Goal: Information Seeking & Learning: Check status

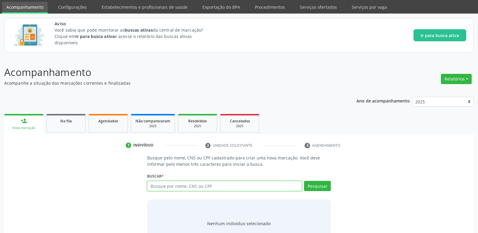
scroll to position [43, 0]
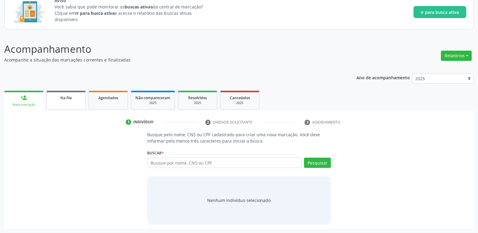
click at [79, 101] on link "Na fila" at bounding box center [65, 100] width 39 height 19
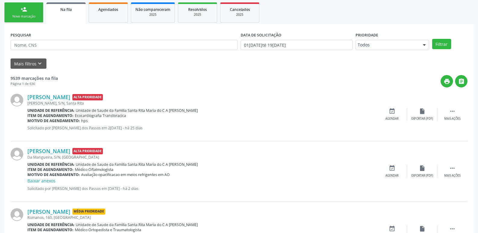
scroll to position [133, 0]
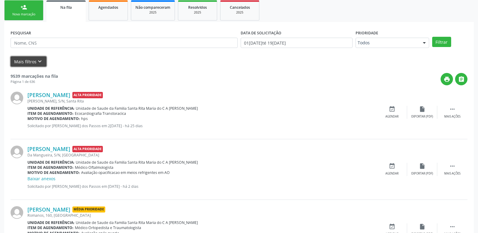
click at [39, 64] on icon "keyboard_arrow_down" at bounding box center [40, 61] width 7 height 7
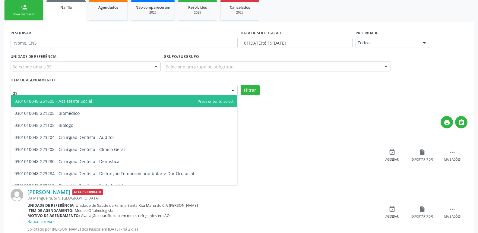
type input "0"
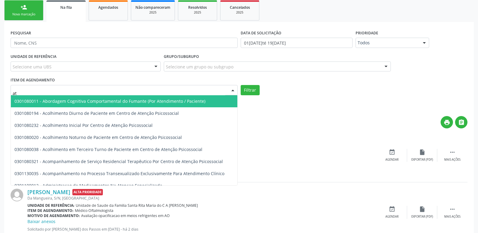
type input "a"
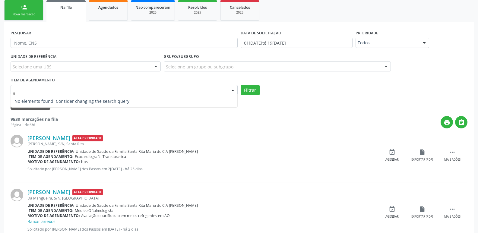
type input "n"
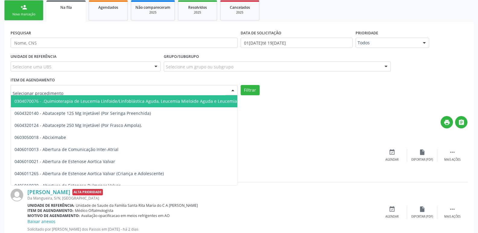
type input "a"
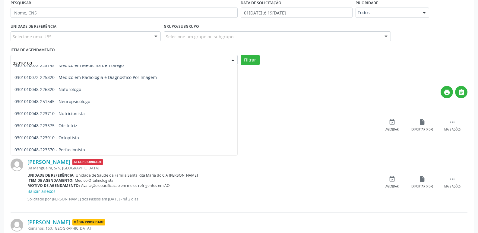
scroll to position [1685, 0]
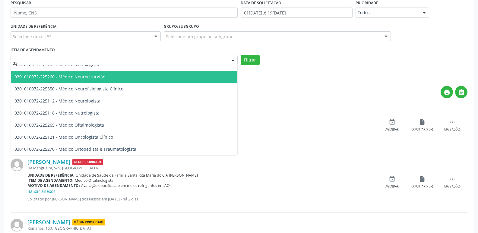
type input "0"
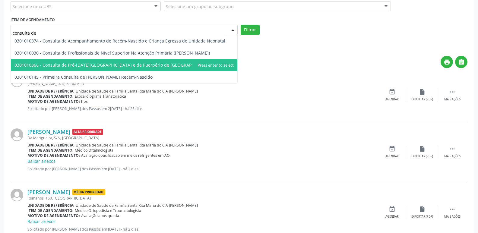
scroll to position [164, 0]
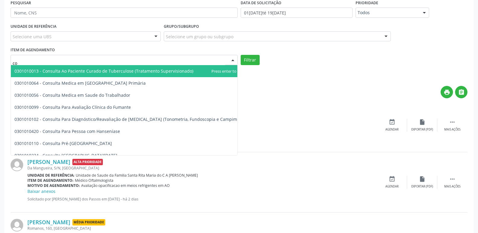
type input "c"
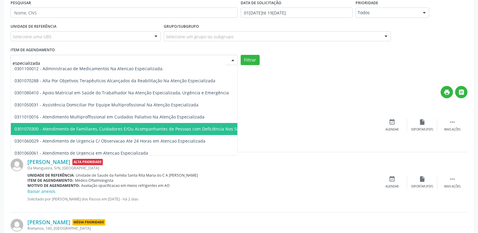
scroll to position [0, 0]
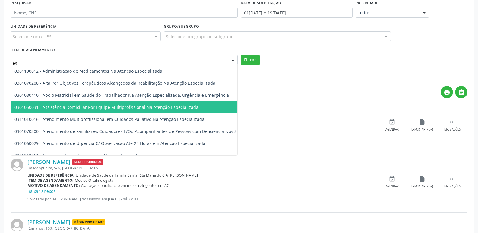
type input "e"
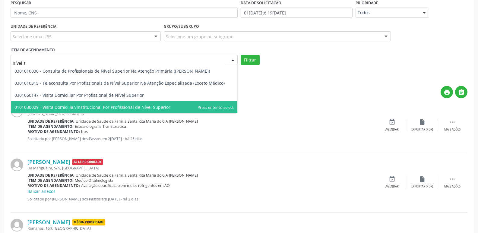
type input "nível su"
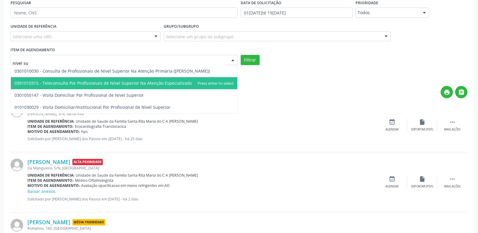
click at [136, 85] on span "0301010315 - Teleconsulta Por Profissionais de Nível Superior Na Atenção Especi…" at bounding box center [119, 83] width 210 height 6
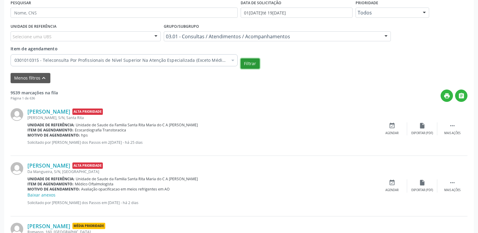
click at [256, 63] on button "Filtrar" at bounding box center [250, 64] width 19 height 10
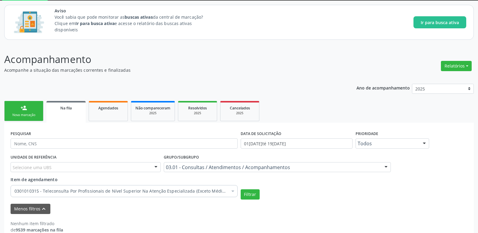
scroll to position [43, 0]
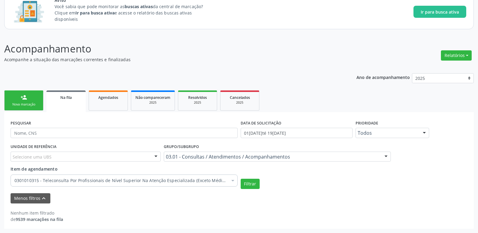
click at [228, 180] on div "0301010315 - Teleconsulta Por Profissionais de Nível Superior Na Atenção Especi…" at bounding box center [124, 180] width 227 height 10
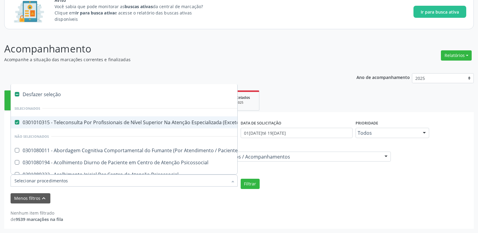
click at [18, 121] on Médico\) at bounding box center [17, 122] width 5 height 5
click at [15, 121] on Médico\) "checkbox" at bounding box center [13, 122] width 4 height 4
checkbox Médico\) "false"
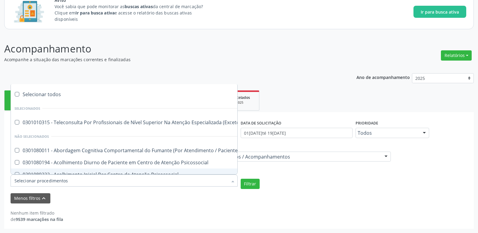
click at [233, 213] on div "Nenhum item filtrado de 9539 marcações na fila" at bounding box center [239, 216] width 457 height 13
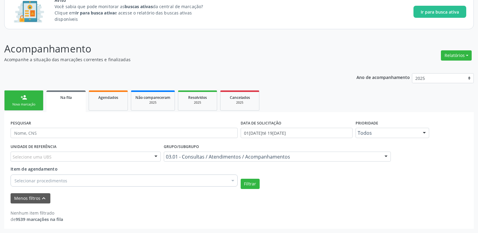
click at [192, 184] on div "Selecionar procedimentos" at bounding box center [124, 181] width 227 height 12
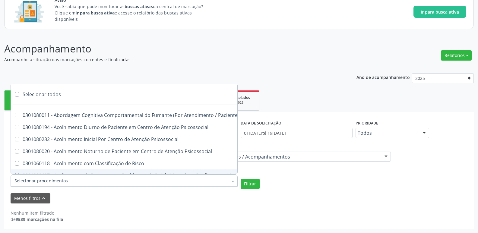
click at [192, 184] on input "Item de agendamento" at bounding box center [120, 181] width 213 height 12
click at [192, 202] on div "Menos filtros keyboard_arrow_up" at bounding box center [239, 199] width 460 height 11
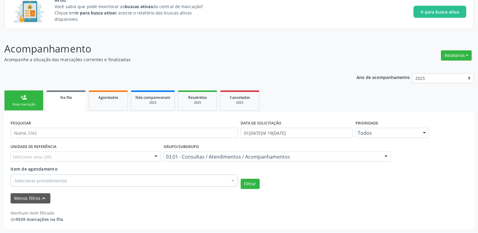
click at [60, 176] on div "Selecionar procedimentos" at bounding box center [124, 181] width 227 height 12
click at [150, 30] on div "Aviso Você sabia que pode monitorar as buscas ativas da central de marcação? Cl…" at bounding box center [239, 11] width 478 height 43
click at [389, 157] on div at bounding box center [386, 157] width 9 height 10
click at [215, 60] on p "Acompanhe a situação das marcações correntes e finalizadas" at bounding box center [168, 59] width 329 height 6
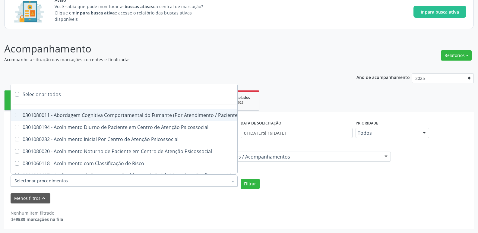
click at [102, 183] on div at bounding box center [124, 181] width 227 height 12
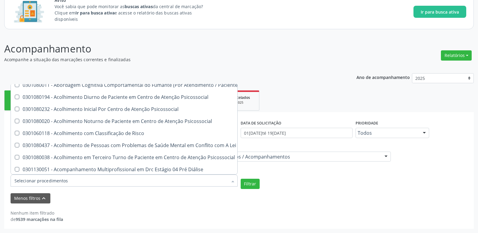
scroll to position [0, 0]
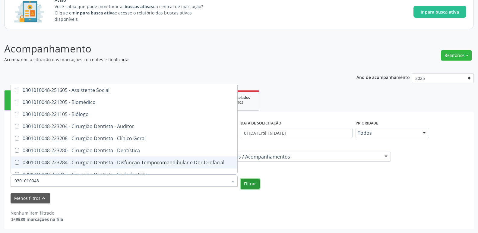
click at [248, 181] on button "Filtrar" at bounding box center [250, 184] width 19 height 10
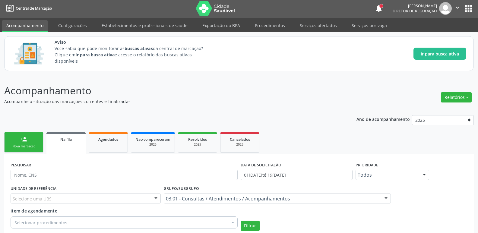
scroll to position [151, 0]
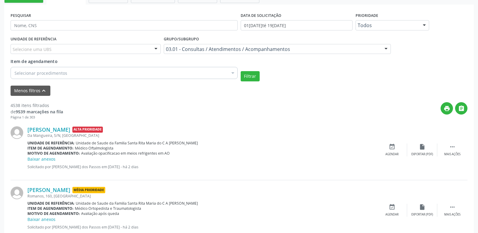
click at [83, 71] on div "Selecionar procedimentos" at bounding box center [124, 73] width 227 height 12
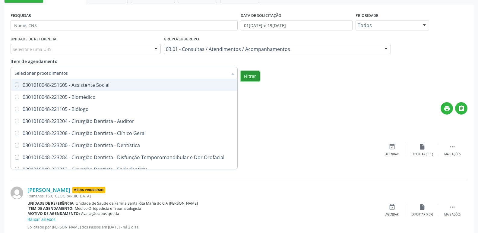
click at [243, 78] on button "Filtrar" at bounding box center [250, 76] width 19 height 10
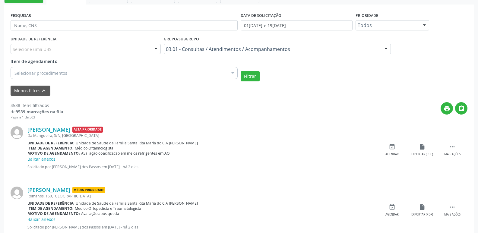
click at [382, 46] on div "03.01 - Consultas / Atendimentos / Acompanhamentos Todos os grupos e subgrupos …" at bounding box center [277, 49] width 227 height 10
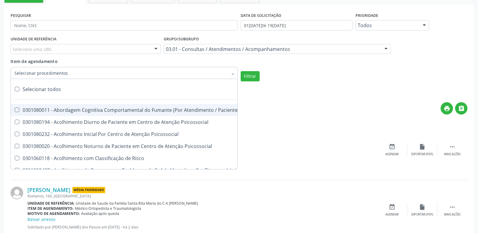
click at [114, 72] on div at bounding box center [124, 73] width 227 height 12
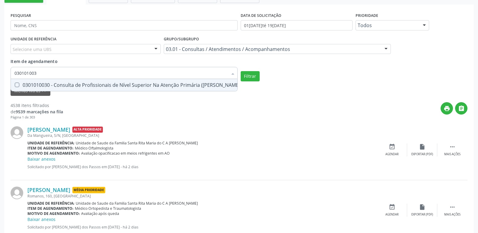
scroll to position [0, 0]
type input "0301010038"
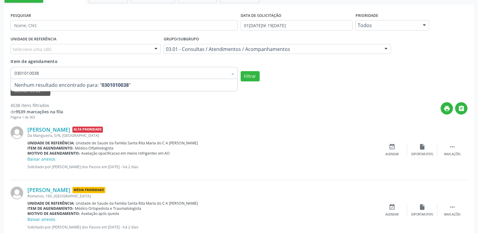
click at [259, 75] on div "Filtrar" at bounding box center [354, 76] width 230 height 10
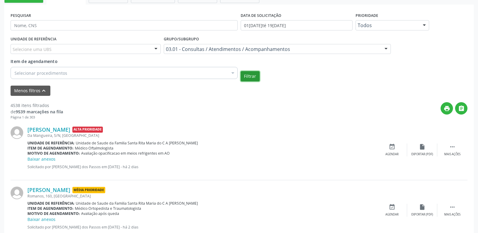
click at [255, 79] on button "Filtrar" at bounding box center [250, 76] width 19 height 10
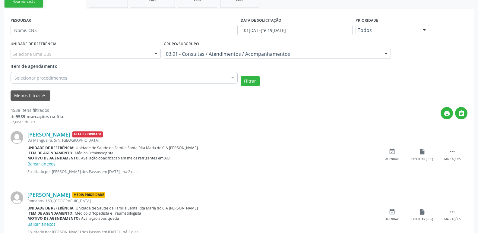
scroll to position [91, 0]
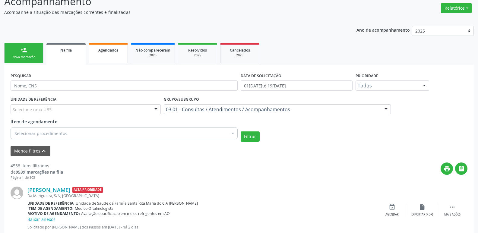
click at [110, 53] on link "Agendados" at bounding box center [108, 53] width 39 height 20
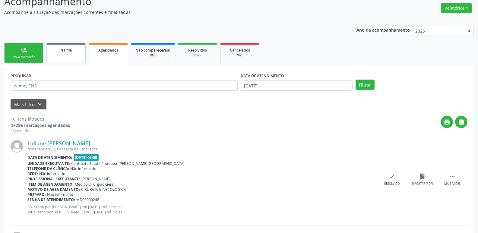
click at [61, 56] on link "Na fila" at bounding box center [65, 53] width 39 height 20
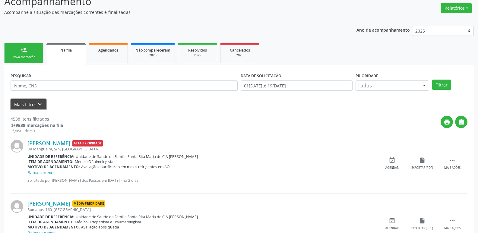
click at [40, 104] on icon "keyboard_arrow_down" at bounding box center [40, 104] width 7 height 7
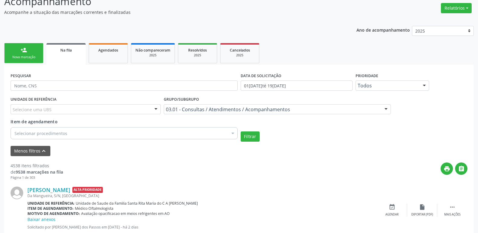
click at [85, 130] on div "Selecionar procedimentos" at bounding box center [124, 133] width 227 height 12
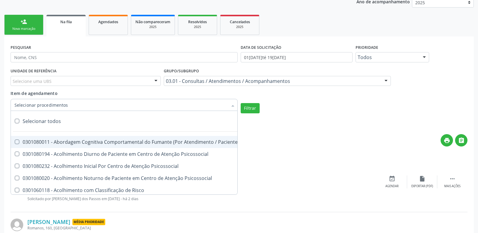
scroll to position [151, 0]
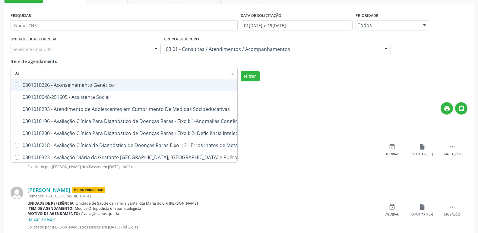
type input "0"
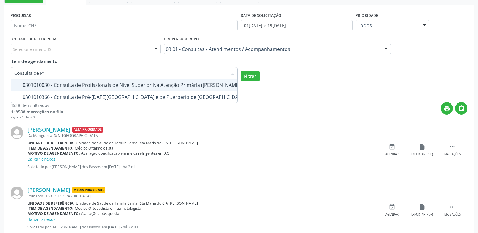
type input "Consulta de Pro"
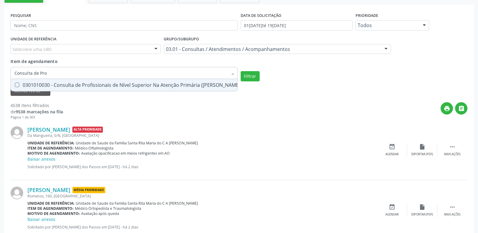
click at [118, 83] on div "0301010030 - Consulta de Profissionais de Nível Superior Na Atenção Primária ([…" at bounding box center [127, 85] width 227 height 5
checkbox Médico\) "true"
click at [249, 79] on button "Filtrar" at bounding box center [250, 76] width 19 height 10
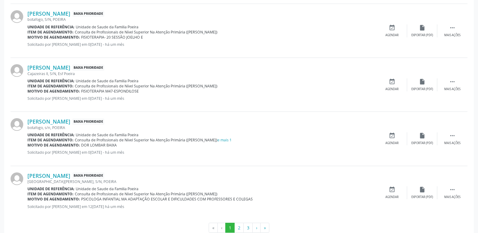
scroll to position [877, 0]
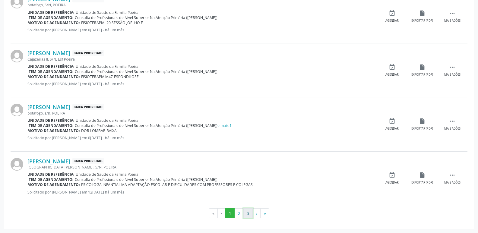
click at [250, 213] on button "3" at bounding box center [248, 214] width 9 height 10
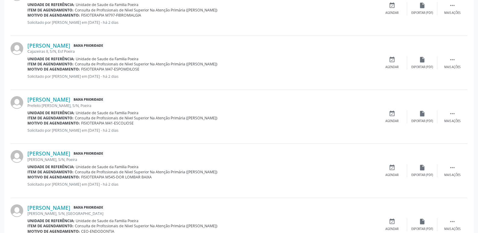
scroll to position [606, 0]
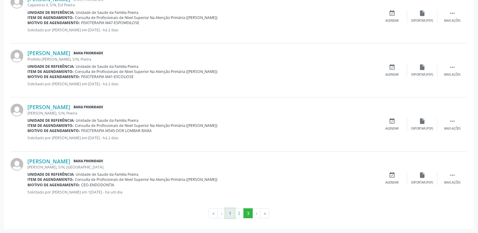
click at [232, 218] on button "1" at bounding box center [230, 214] width 9 height 10
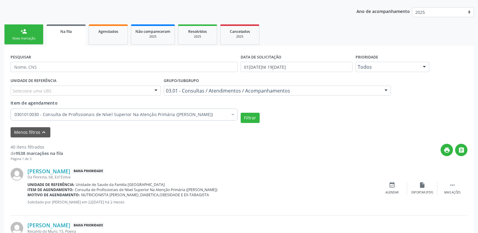
scroll to position [101, 0]
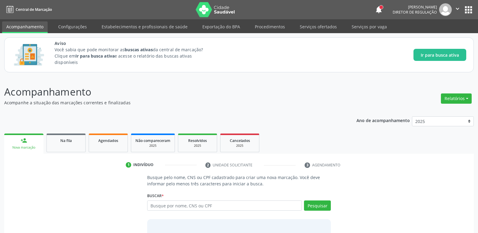
scroll to position [43, 0]
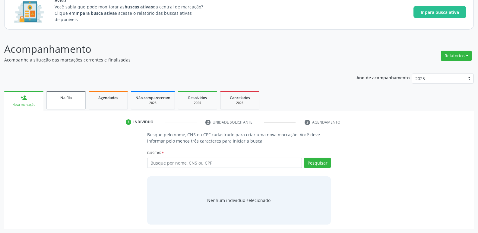
click at [71, 107] on link "Na fila" at bounding box center [65, 100] width 39 height 19
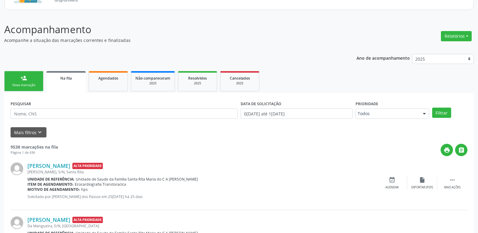
scroll to position [73, 0]
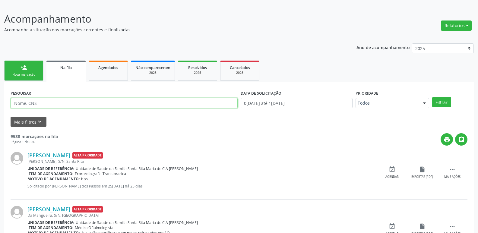
click at [82, 101] on input "text" at bounding box center [124, 103] width 227 height 10
type input "C"
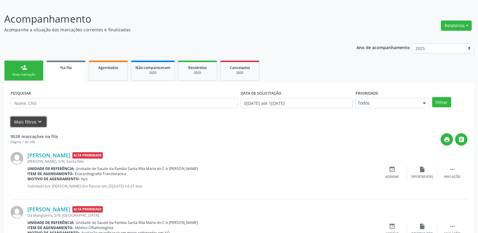
click at [33, 126] on button "Mais filtros keyboard_arrow_down" at bounding box center [29, 122] width 36 height 11
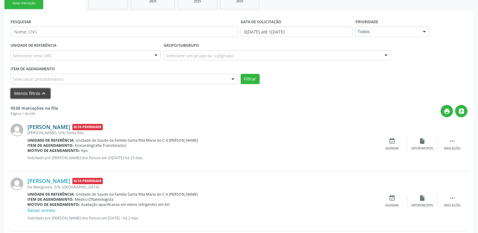
scroll to position [164, 0]
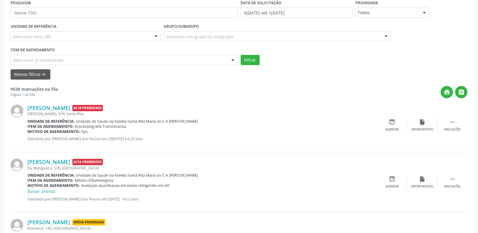
click at [76, 61] on div "Selecionar procedimento" at bounding box center [124, 60] width 227 height 10
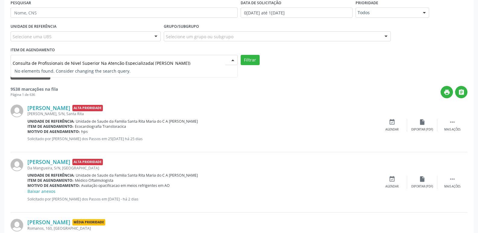
click at [48, 61] on input "Consulta de Profissionais de Nivel Superior Na Atenção Especializada( [PERSON_N…" at bounding box center [119, 63] width 213 height 12
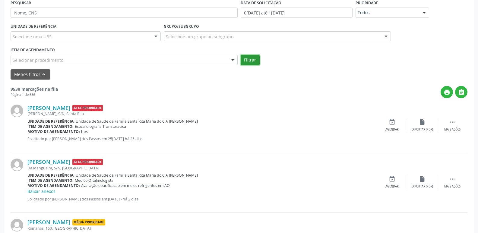
click at [251, 59] on button "Filtrar" at bounding box center [250, 60] width 19 height 10
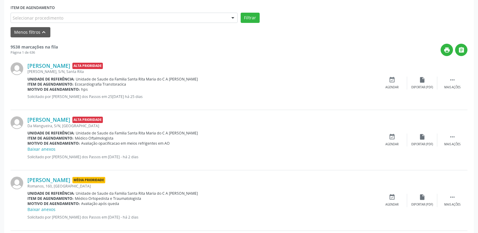
scroll to position [224, 0]
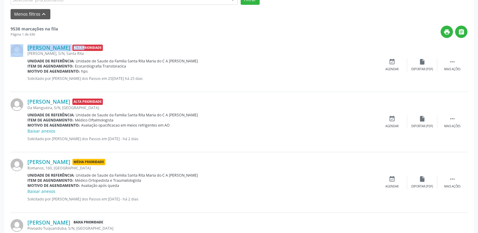
drag, startPoint x: 27, startPoint y: 46, endPoint x: 97, endPoint y: 45, distance: 69.7
click at [97, 45] on div "Everaldo Vitor de Oliveira Alta Prioridade Adelina de Carvalho Melo, S/N, Santa…" at bounding box center [239, 65] width 457 height 54
click at [97, 32] on div "print " at bounding box center [263, 32] width 410 height 12
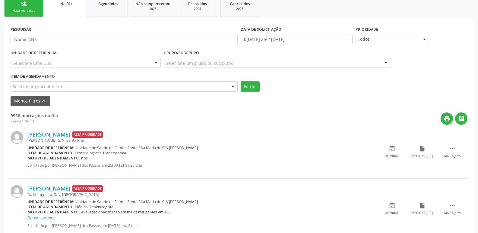
scroll to position [133, 0]
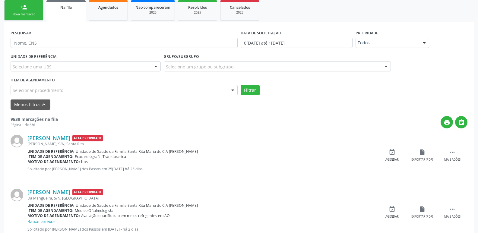
click at [63, 95] on form "PESQUISAR DATA DE SOLICITAÇÃO 01/01/2025 até 19/09/2025 Prioridade Todos Todos …" at bounding box center [239, 69] width 457 height 82
click at [62, 95] on div "Selecionar procedimento" at bounding box center [124, 90] width 227 height 10
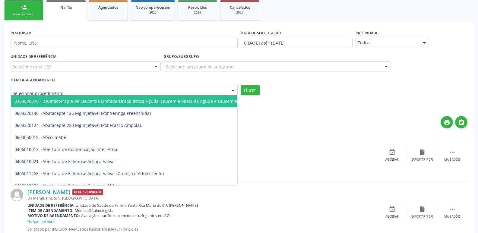
click at [62, 93] on input "text" at bounding box center [119, 93] width 213 height 12
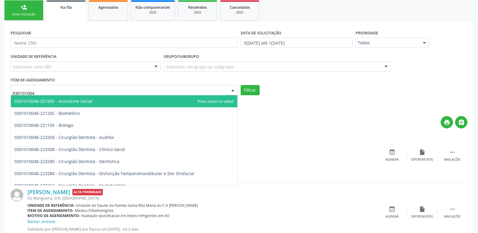
type input "0301010048"
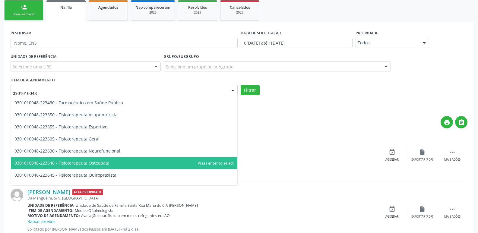
scroll to position [604, 0]
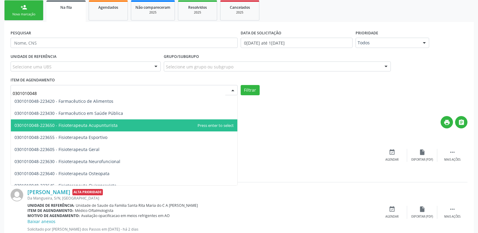
click at [66, 126] on span "0301010048-223650 - Fisioterapeuta Acupunturista" at bounding box center [65, 126] width 103 height 6
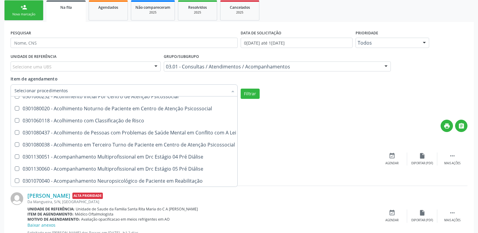
scroll to position [0, 0]
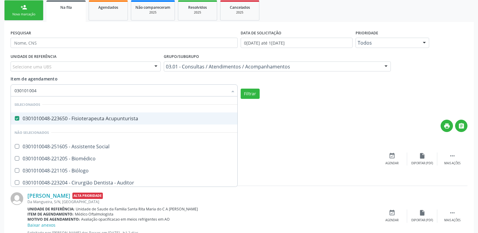
type input "0301010048"
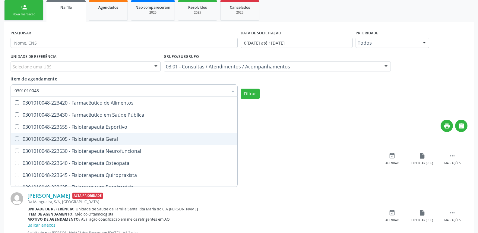
scroll to position [634, 0]
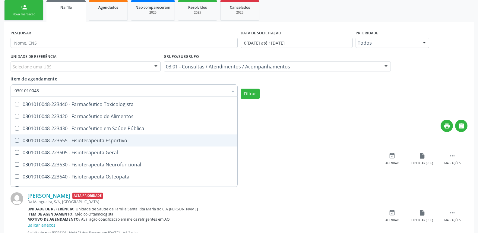
click at [18, 142] on Esportivo at bounding box center [17, 140] width 5 height 5
click at [15, 142] on Esportivo "checkbox" at bounding box center [13, 141] width 4 height 4
checkbox Esportivo "true"
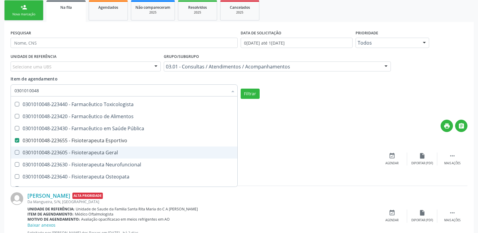
click at [18, 154] on Geral at bounding box center [17, 152] width 5 height 5
click at [15, 154] on Geral "checkbox" at bounding box center [13, 153] width 4 height 4
checkbox Geral "true"
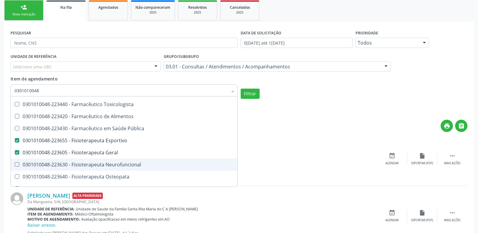
click at [18, 162] on span "0301010048-223630 - Fisioterapeuta Neurofuncional" at bounding box center [130, 165] width 239 height 12
checkbox Neurofuncional "true"
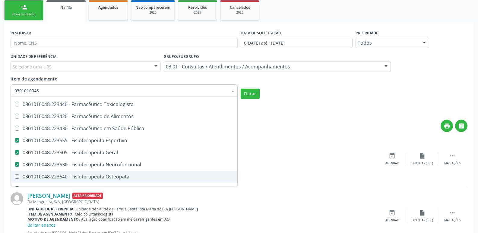
click at [19, 176] on Osteopata at bounding box center [17, 176] width 5 height 5
click at [15, 176] on Osteopata "checkbox" at bounding box center [13, 177] width 4 height 4
checkbox Osteopata "true"
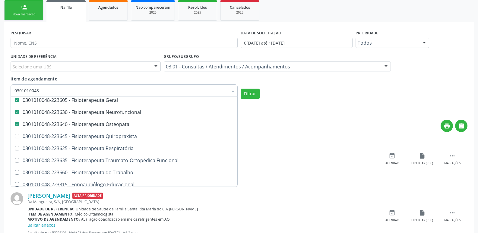
scroll to position [694, 0]
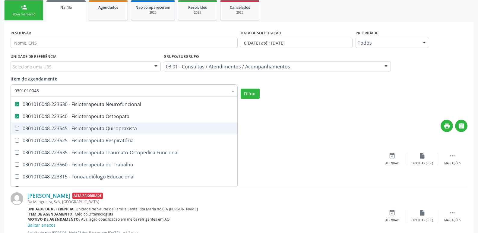
click at [18, 130] on Quiropraxista at bounding box center [17, 128] width 5 height 5
click at [15, 130] on Quiropraxista "checkbox" at bounding box center [13, 128] width 4 height 4
checkbox Quiropraxista "true"
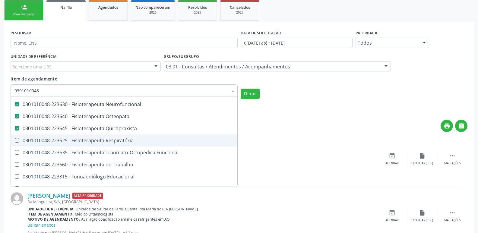
click at [18, 140] on Respiratória at bounding box center [17, 140] width 5 height 5
click at [15, 140] on Respiratória "checkbox" at bounding box center [13, 141] width 4 height 4
checkbox Respiratória "true"
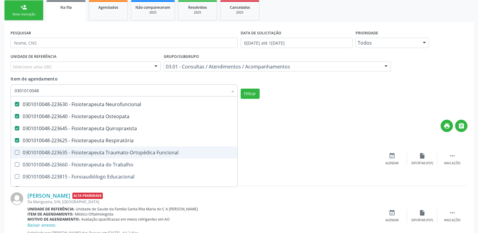
click at [16, 153] on Funcional at bounding box center [17, 152] width 5 height 5
click at [15, 153] on Funcional "checkbox" at bounding box center [13, 153] width 4 height 4
checkbox Funcional "true"
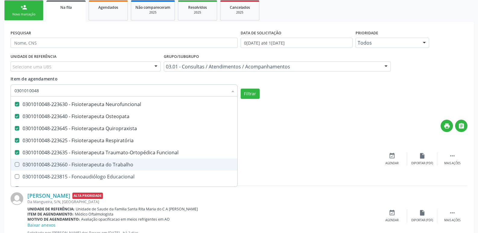
click at [15, 165] on Trabalho at bounding box center [17, 164] width 5 height 5
click at [15, 165] on Trabalho "checkbox" at bounding box center [13, 165] width 4 height 4
checkbox Trabalho "true"
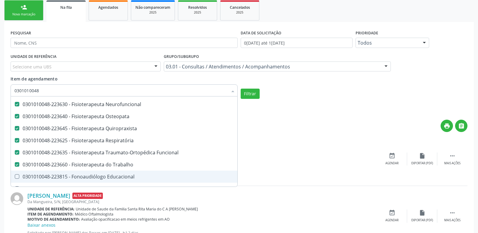
click at [15, 175] on Educacional at bounding box center [17, 176] width 5 height 5
click at [15, 175] on Educacional "checkbox" at bounding box center [13, 177] width 4 height 4
click at [16, 178] on Educacional at bounding box center [17, 176] width 5 height 5
click at [15, 178] on Educacional "checkbox" at bounding box center [13, 177] width 4 height 4
checkbox Educacional "false"
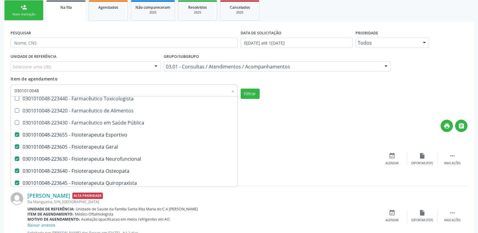
scroll to position [664, 0]
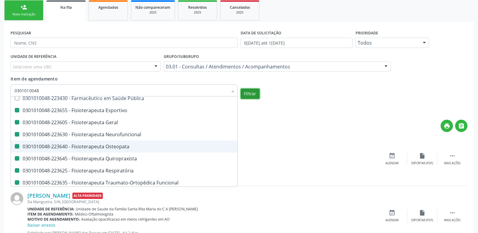
click at [249, 96] on button "Filtrar" at bounding box center [250, 94] width 19 height 10
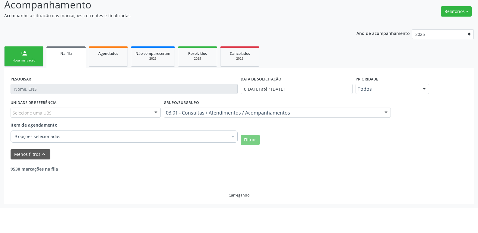
checkbox Geral "true"
checkbox Neurofuncional "true"
checkbox Osteopata "true"
checkbox Quiropraxista "true"
checkbox Respiratória "true"
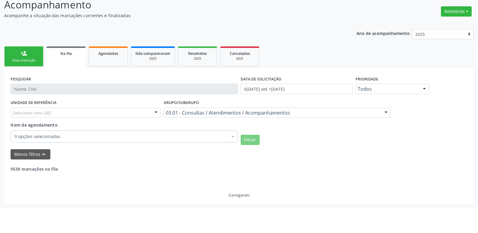
checkbox Funcional "true"
checkbox Trabalho "true"
checkbox Oral "false"
checkbox \(Sc\) "false"
checkbox Sífilis "false"
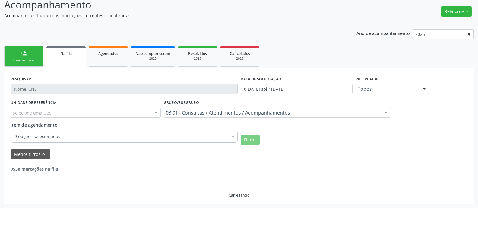
checkbox Arterial "false"
checkbox Temperatura "false"
checkbox Especializada "false"
checkbox Parenteral "false"
checkbox Emergência "false"
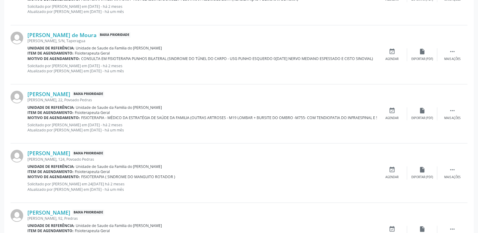
scroll to position [375, 0]
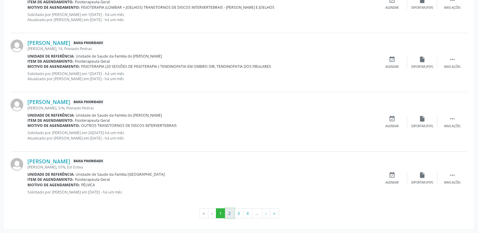
click at [229, 211] on button "2" at bounding box center [229, 214] width 9 height 10
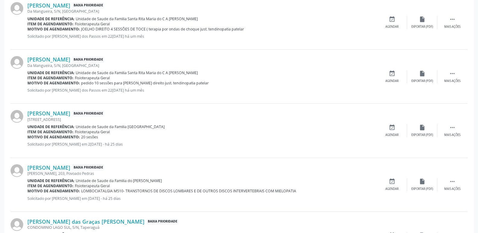
scroll to position [882, 0]
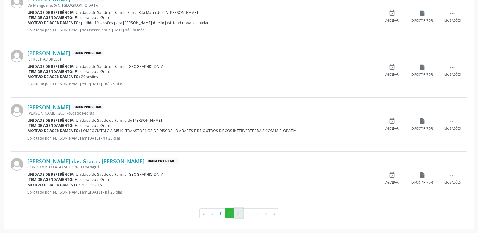
click at [238, 213] on button "3" at bounding box center [238, 214] width 9 height 10
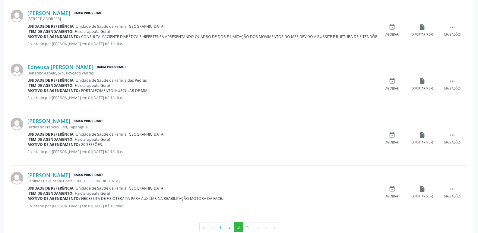
scroll to position [877, 0]
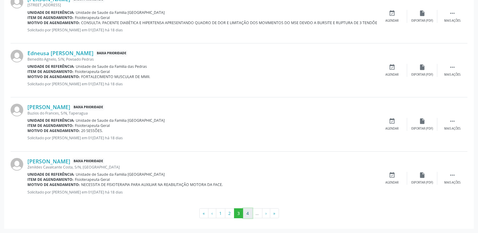
click at [247, 210] on button "4" at bounding box center [247, 214] width 9 height 10
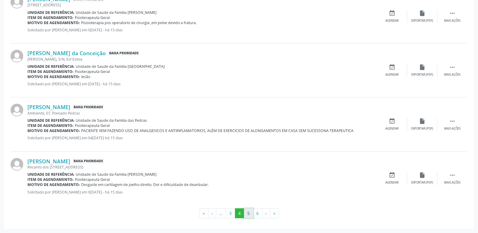
click at [248, 212] on button "5" at bounding box center [248, 214] width 9 height 10
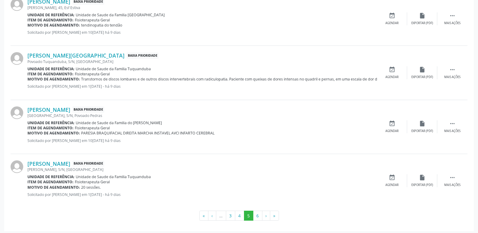
scroll to position [882, 0]
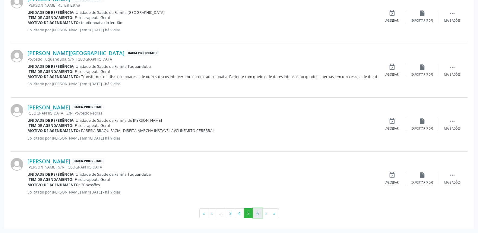
click at [256, 213] on button "6" at bounding box center [257, 214] width 9 height 10
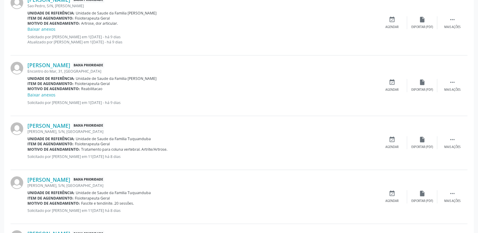
scroll to position [154, 0]
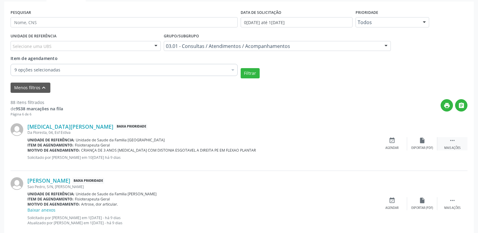
click at [456, 140] on icon "" at bounding box center [452, 140] width 7 height 7
click at [328, 147] on div "Exportar (PDF)" at bounding box center [332, 148] width 22 height 4
click at [427, 142] on div "edit Editar" at bounding box center [423, 143] width 30 height 13
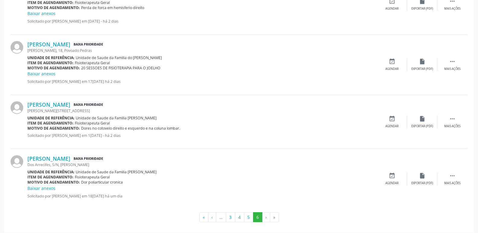
scroll to position [759, 0]
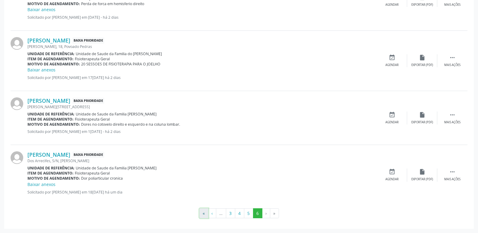
click at [207, 216] on button "«" at bounding box center [204, 214] width 9 height 10
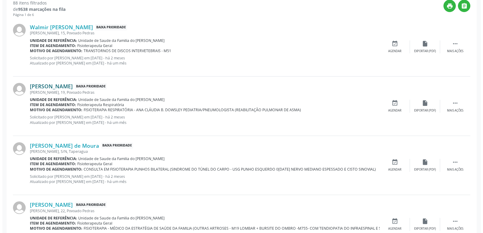
scroll to position [165, 0]
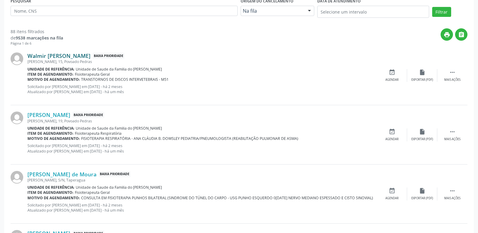
click at [72, 54] on link "Walmir Antero Ribeiro" at bounding box center [58, 56] width 63 height 7
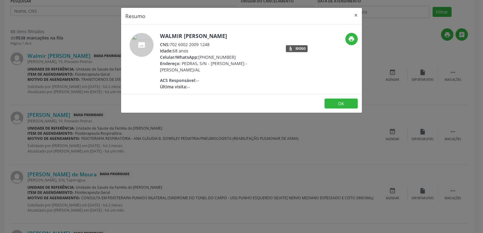
click at [215, 140] on div "Resumo × Walmir Antero Ribeiro CNS: 702 6002 2009 1248 Idade: 68 anos Celular/W…" at bounding box center [241, 116] width 483 height 233
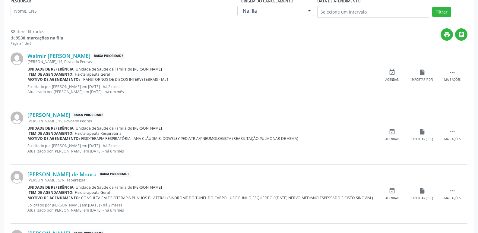
drag, startPoint x: 132, startPoint y: 71, endPoint x: 163, endPoint y: 71, distance: 31.1
click at [163, 71] on div "Unidade de referência: Unidade de Saude da Familia do Denison Amorim" at bounding box center [202, 69] width 350 height 5
copy span "Denison Amorim"
click at [171, 92] on p "Solicitado por Evellyn Suellem Santos Avelino da Silva em 22/07/2025 - há 2 mes…" at bounding box center [202, 89] width 350 height 10
click at [70, 56] on link "Walmir Antero Ribeiro" at bounding box center [58, 56] width 63 height 7
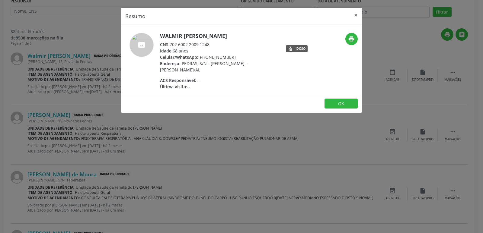
drag, startPoint x: 171, startPoint y: 45, endPoint x: 211, endPoint y: 43, distance: 39.9
click at [211, 43] on div "CNS: 702 6002 2009 1248" at bounding box center [218, 44] width 117 height 6
copy div "702 6002 2009 1248"
click at [208, 68] on div "Endereço: PEDRAS, S/N - DENISSON AMORIM - Marechal Deodoro/AL" at bounding box center [218, 66] width 117 height 13
drag, startPoint x: 208, startPoint y: 56, endPoint x: 233, endPoint y: 56, distance: 25.1
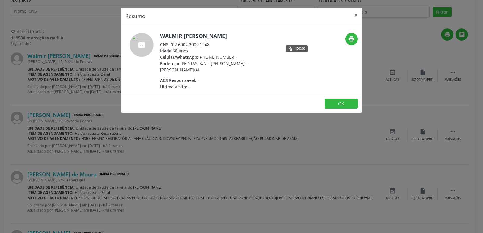
click at [233, 56] on div "Celular/WhatsApp: (82) 98709-7317" at bounding box center [218, 57] width 117 height 6
copy div "98709-7317"
